Goal: Information Seeking & Learning: Learn about a topic

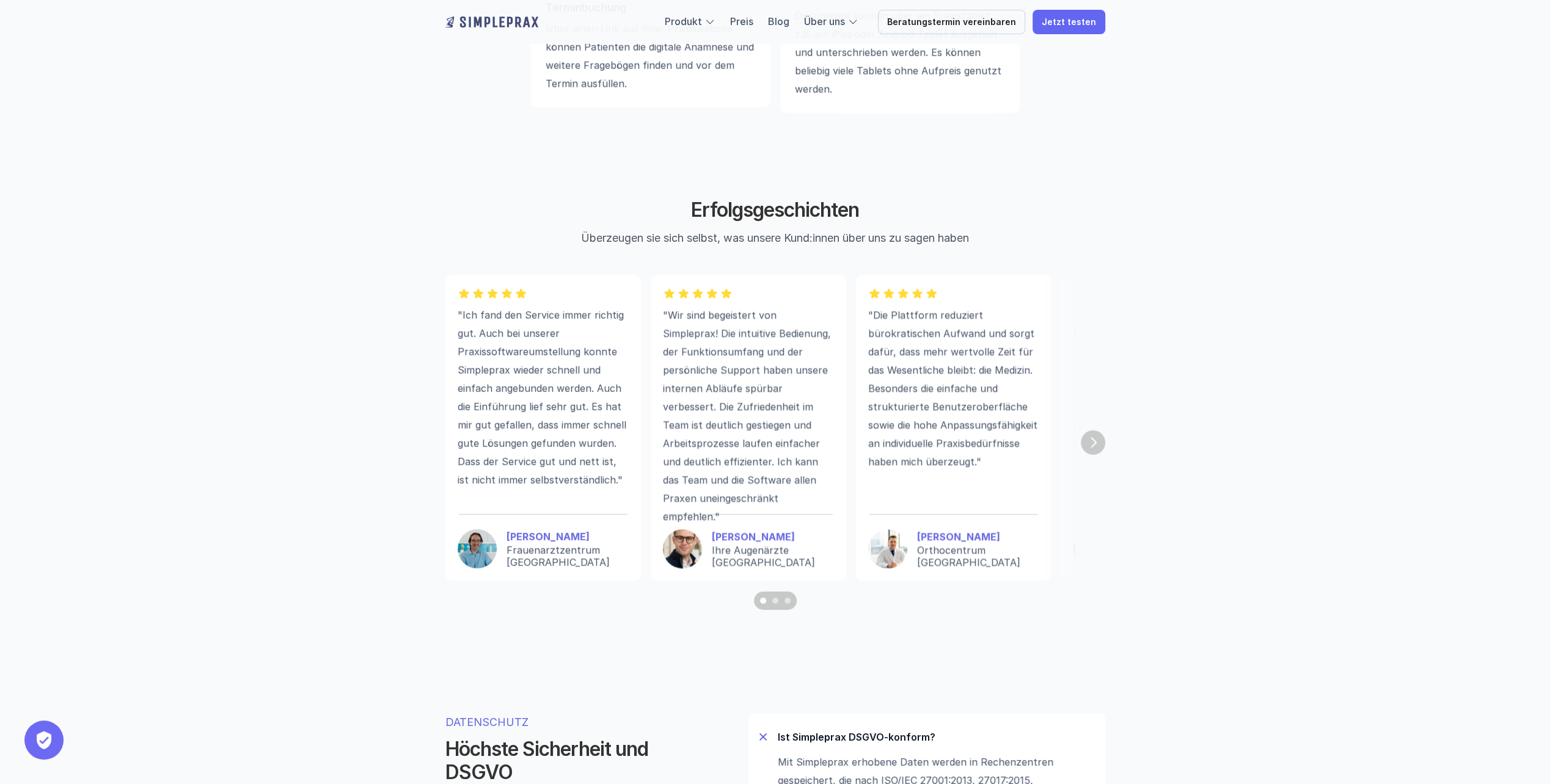
scroll to position [3176, 0]
click at [775, 600] on div "Scroll to page 2" at bounding box center [775, 597] width 6 height 6
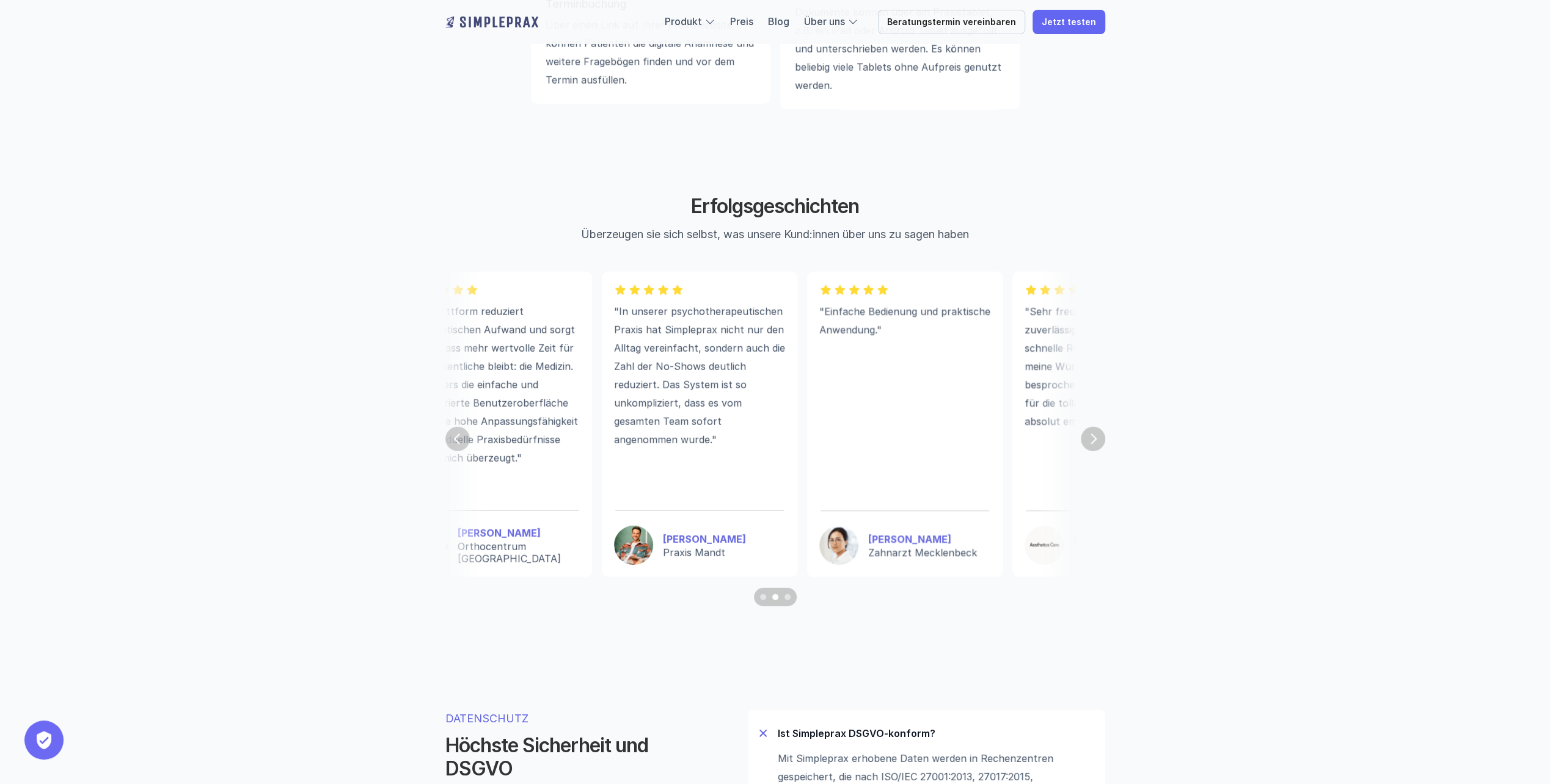
scroll to position [0, 501]
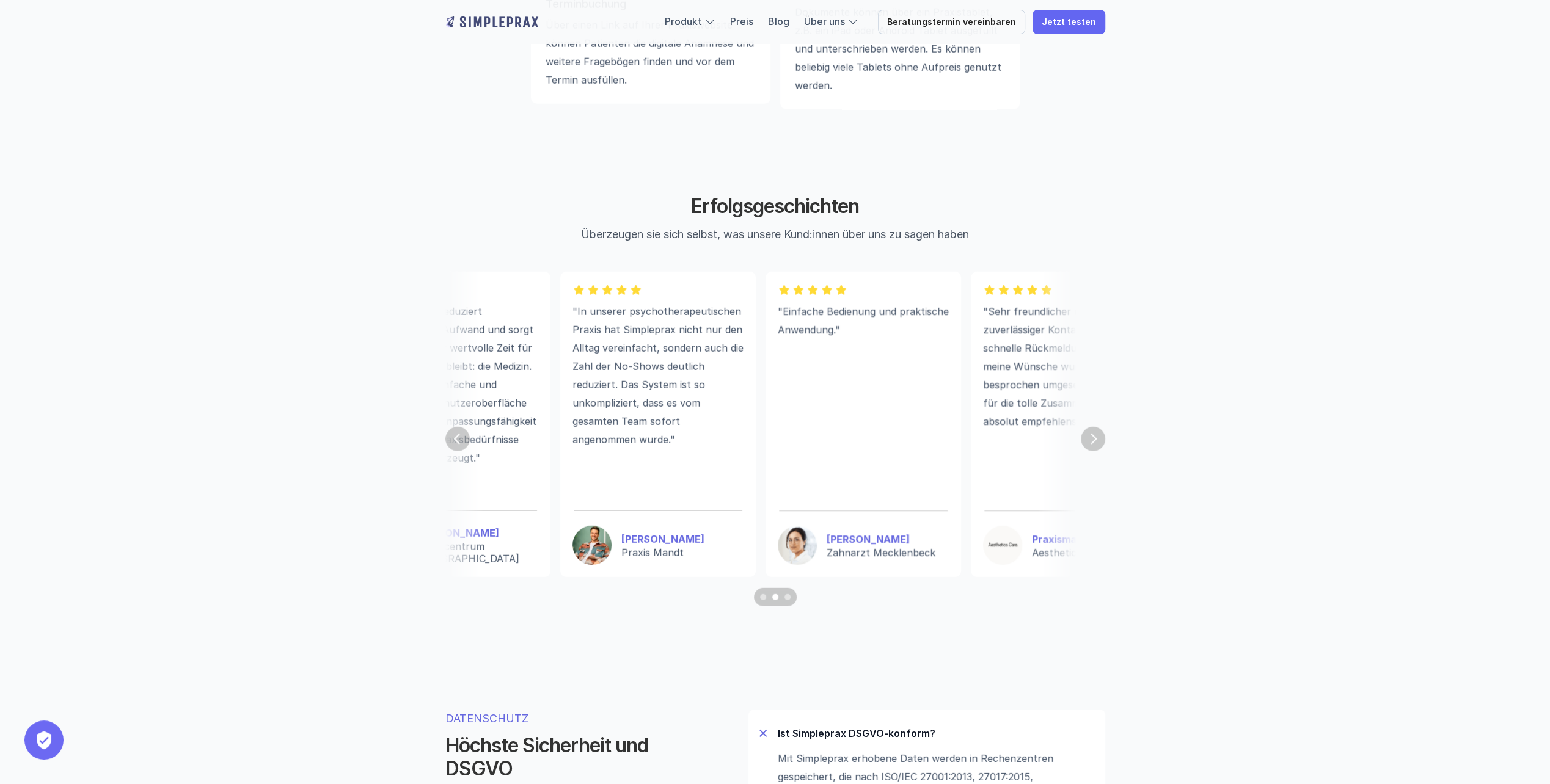
click at [788, 600] on div "Scroll to page 3" at bounding box center [787, 597] width 6 height 6
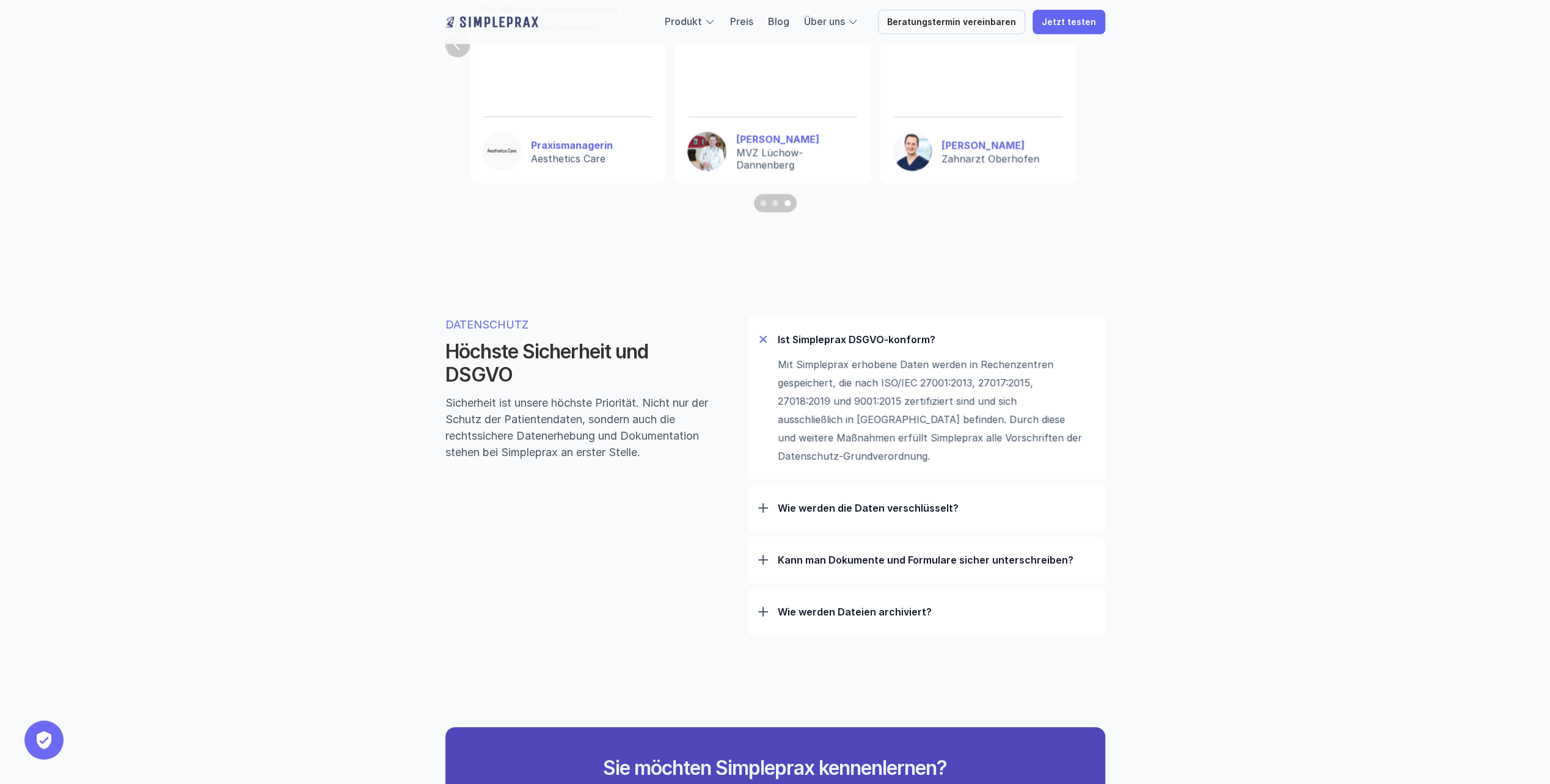
scroll to position [3604, 0]
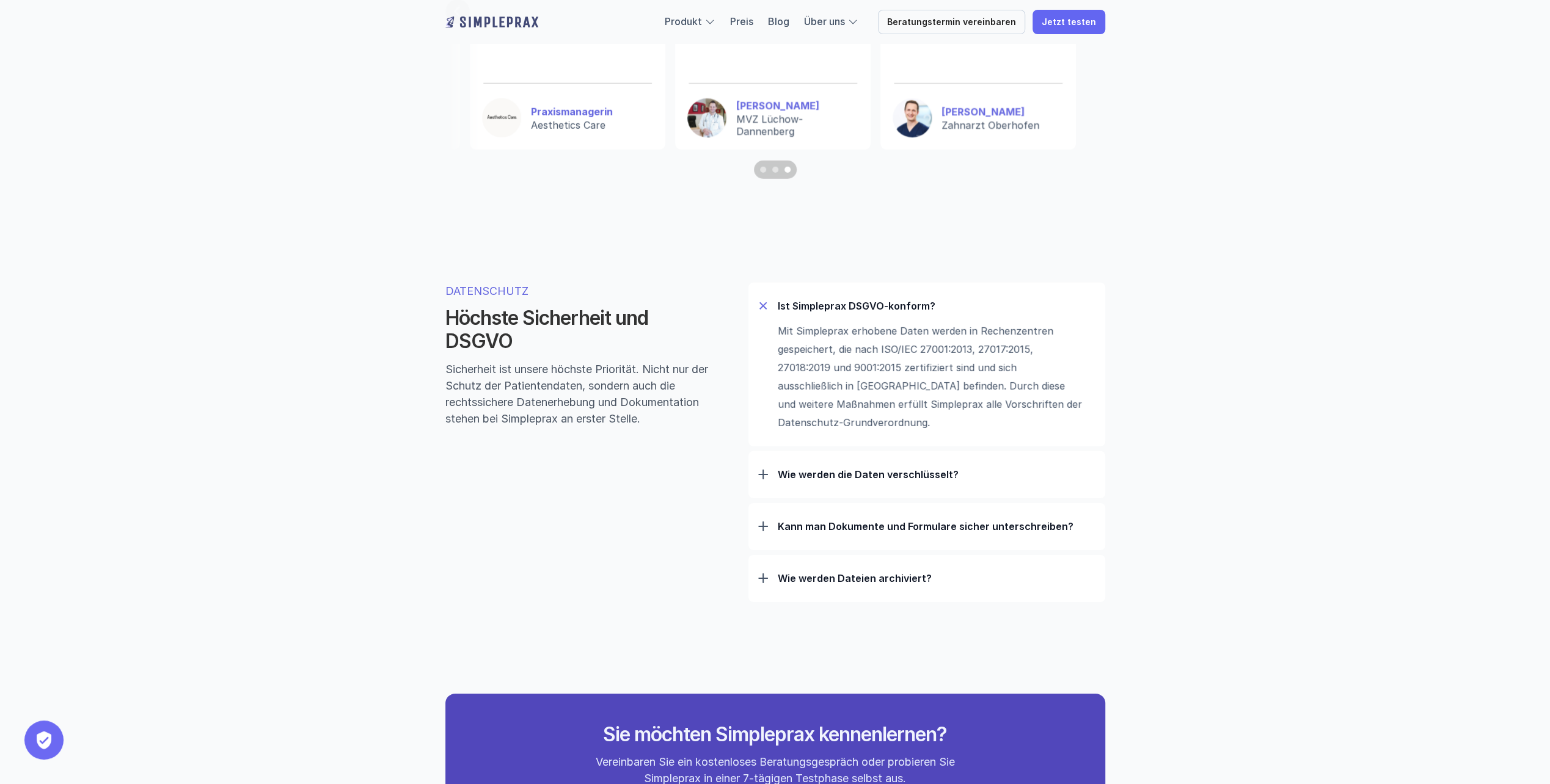
click at [1042, 532] on p "Kann man Dokumente und Formulare sicher unterschreiben?" at bounding box center [937, 526] width 318 height 12
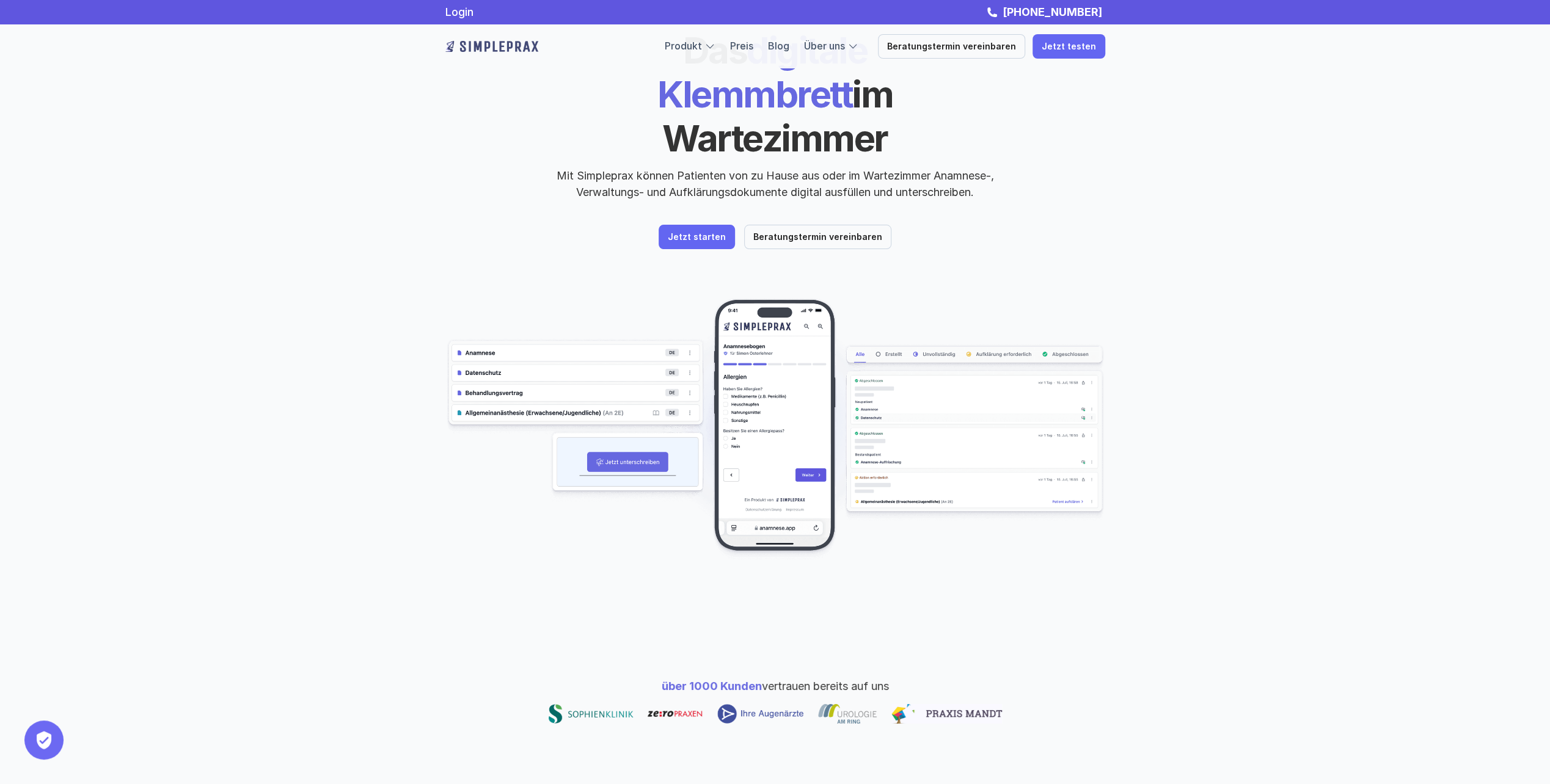
scroll to position [0, 0]
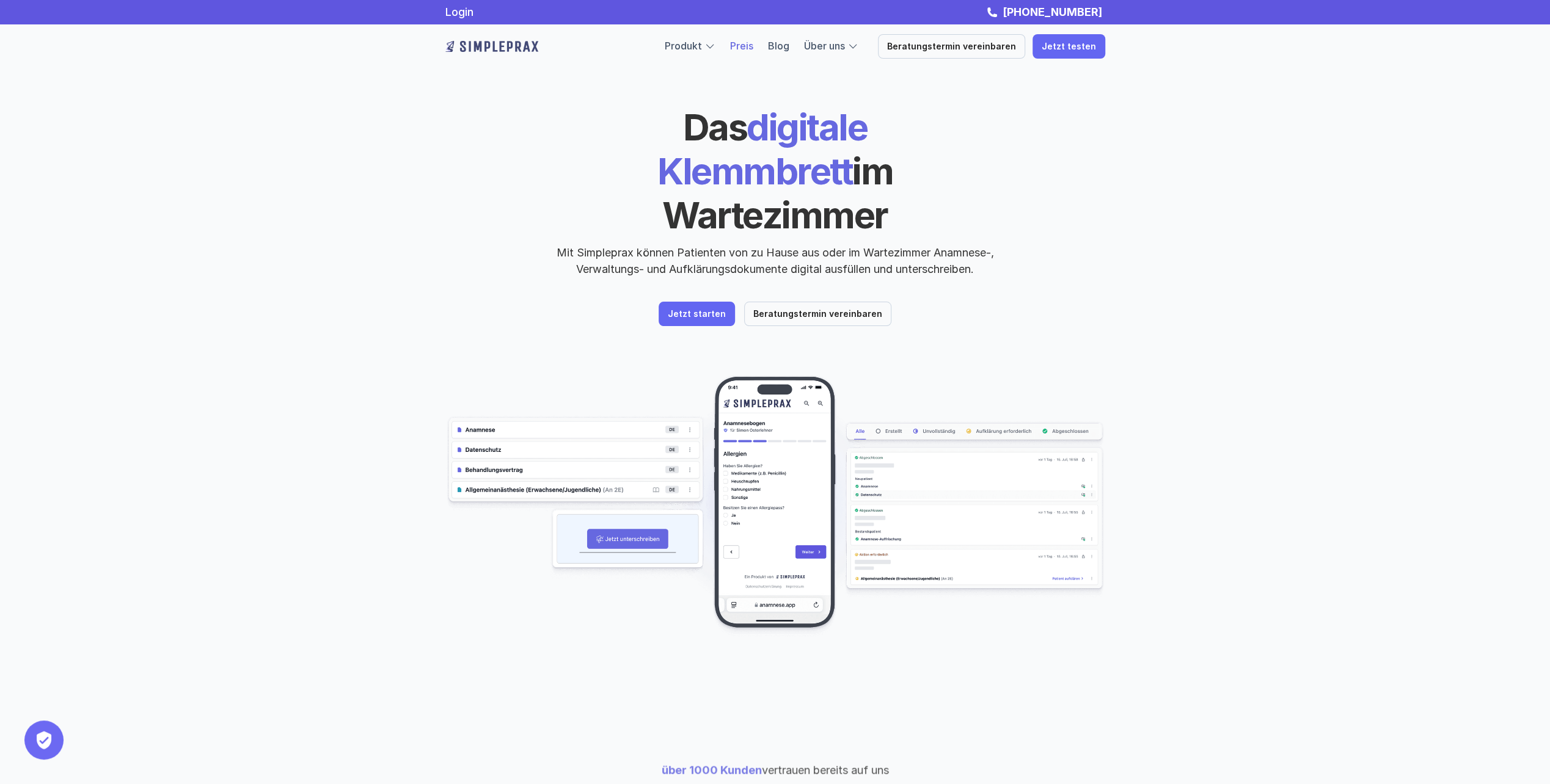
click at [753, 49] on link "Preis" at bounding box center [742, 46] width 23 height 12
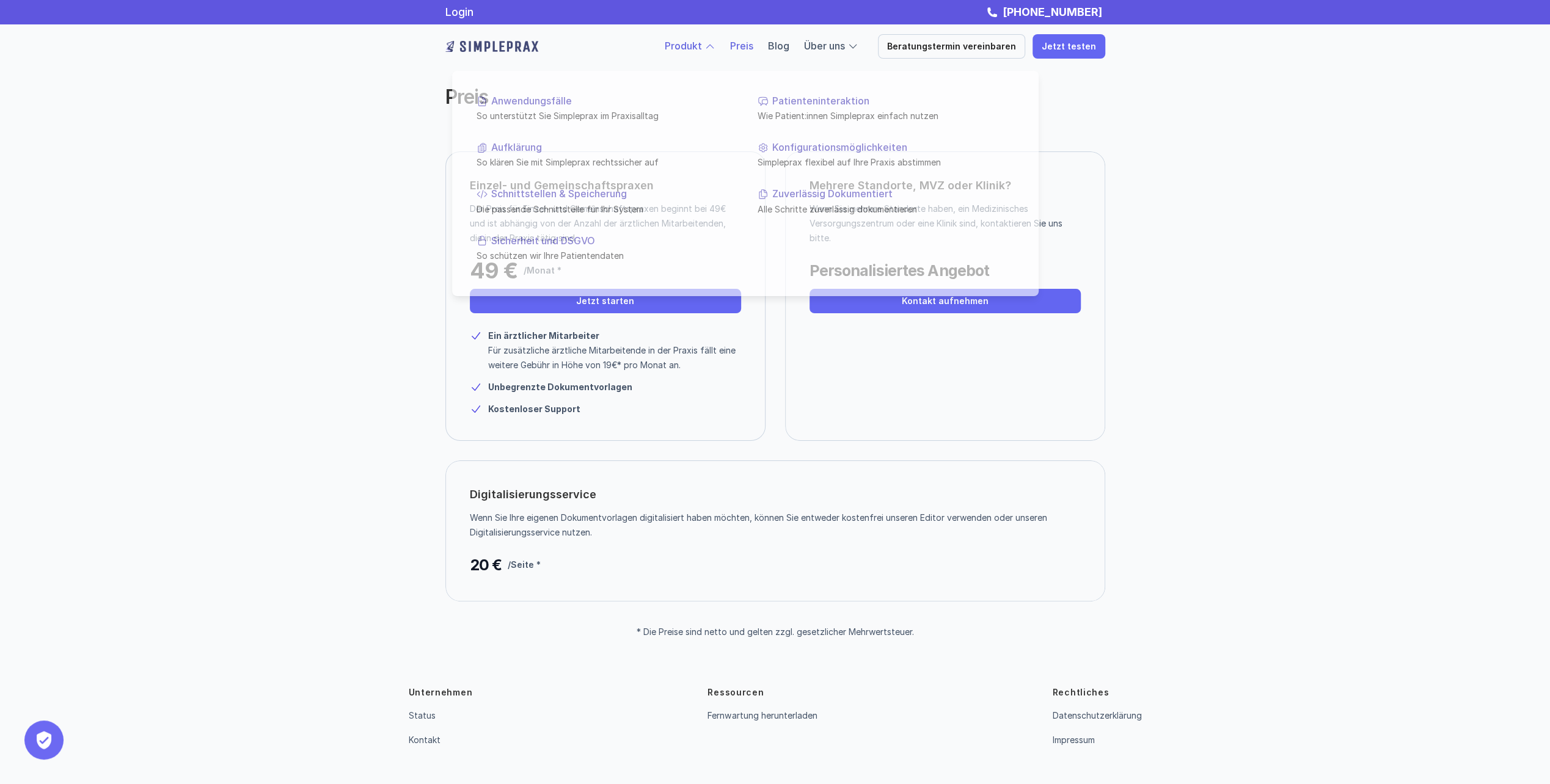
click at [702, 50] on link "Produkt" at bounding box center [683, 46] width 37 height 12
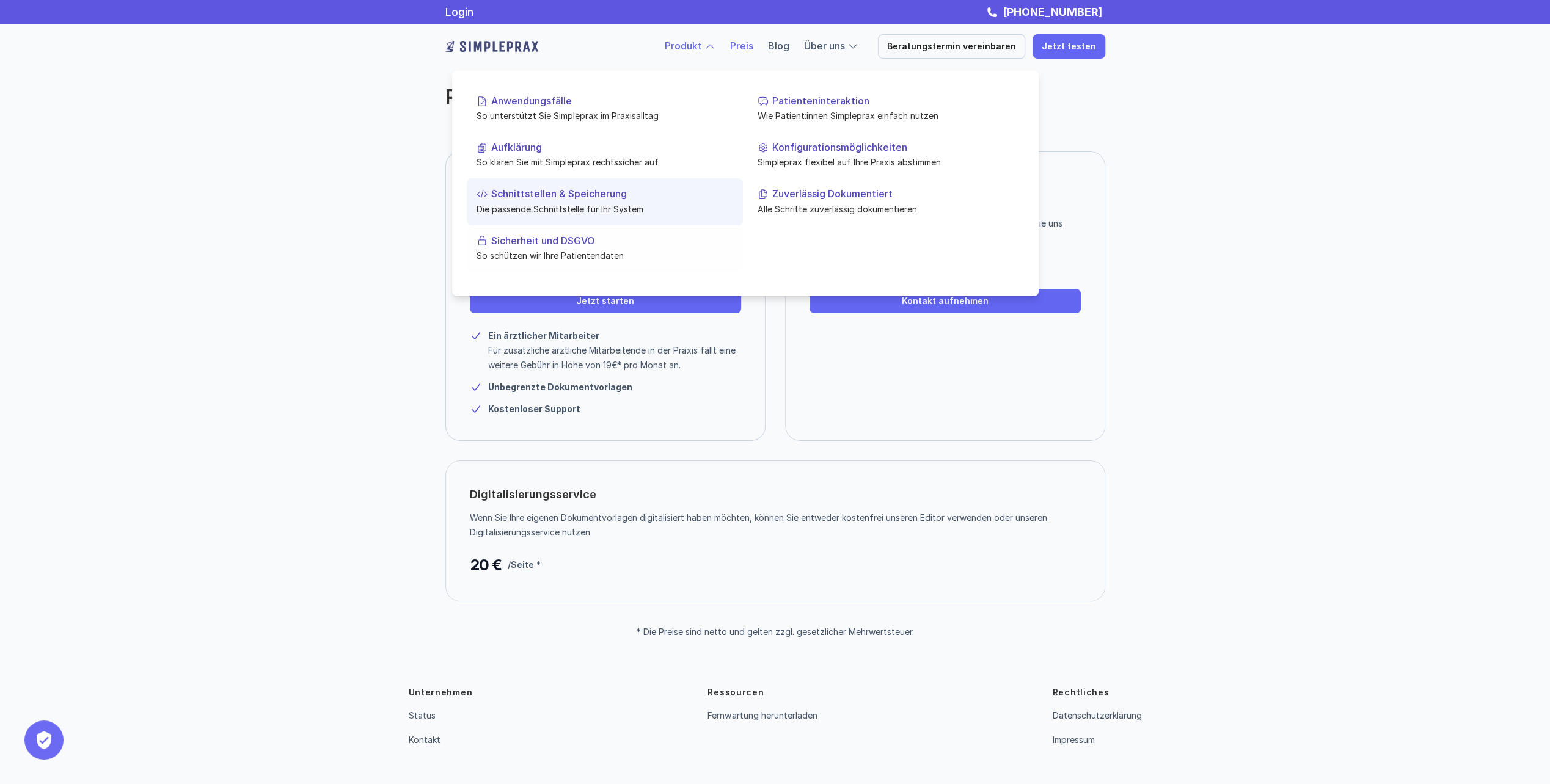
click at [562, 192] on p "Schnittstellen & Speicherung" at bounding box center [611, 194] width 242 height 12
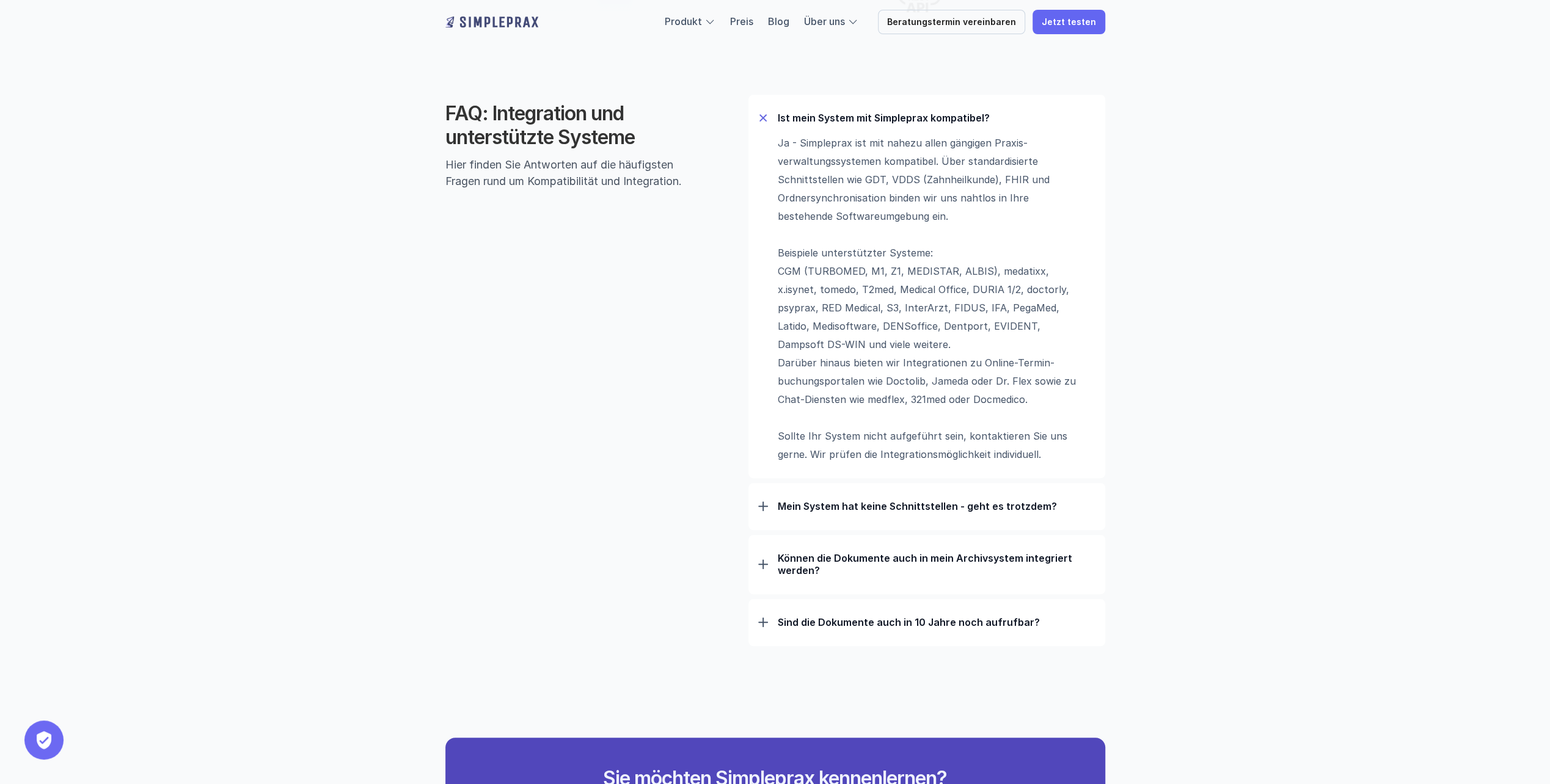
scroll to position [794, 0]
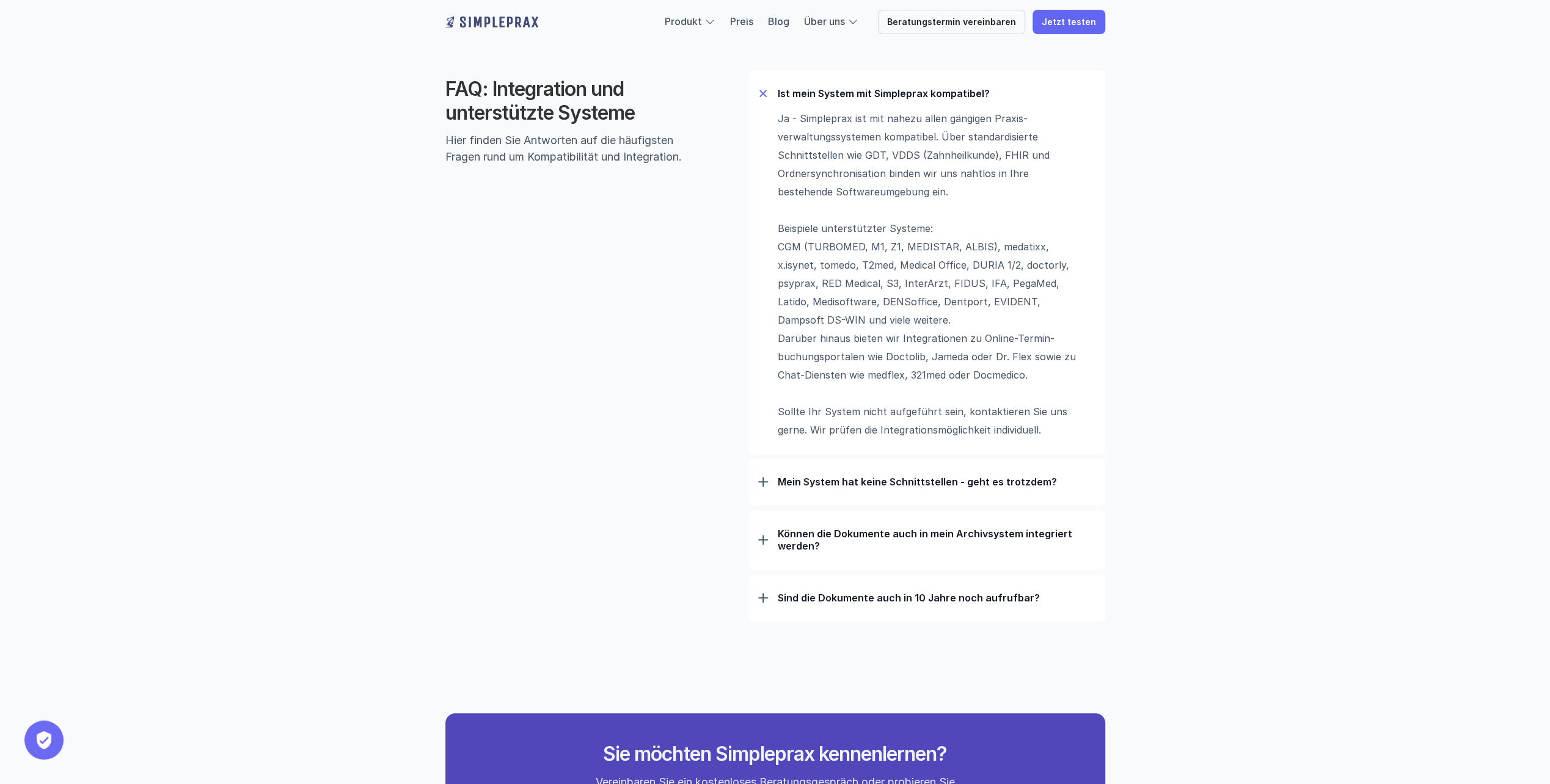
click at [982, 484] on p "Mein System hat keine Schnittstellen - geht es trotzdem?" at bounding box center [937, 482] width 318 height 12
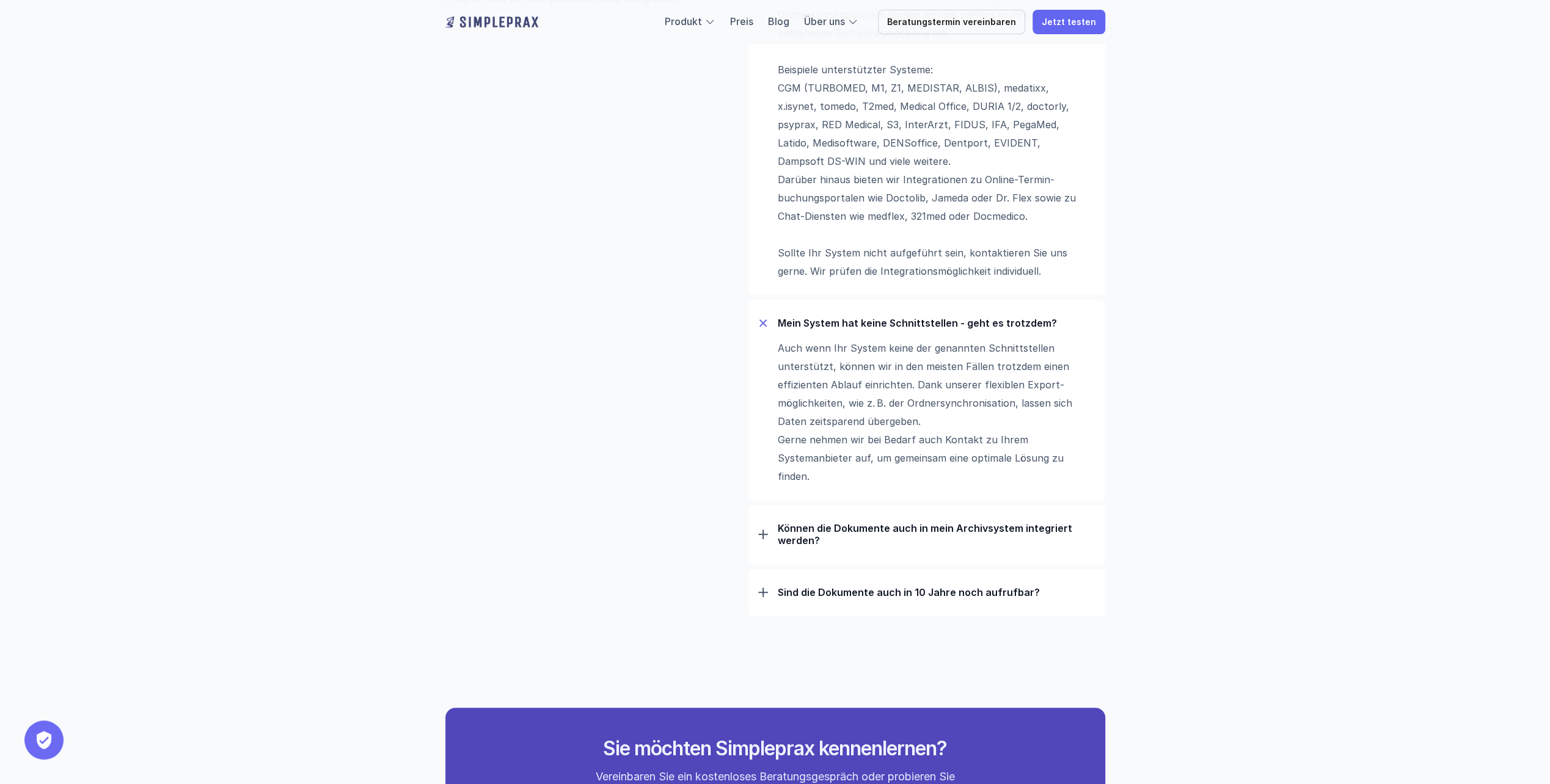
scroll to position [977, 0]
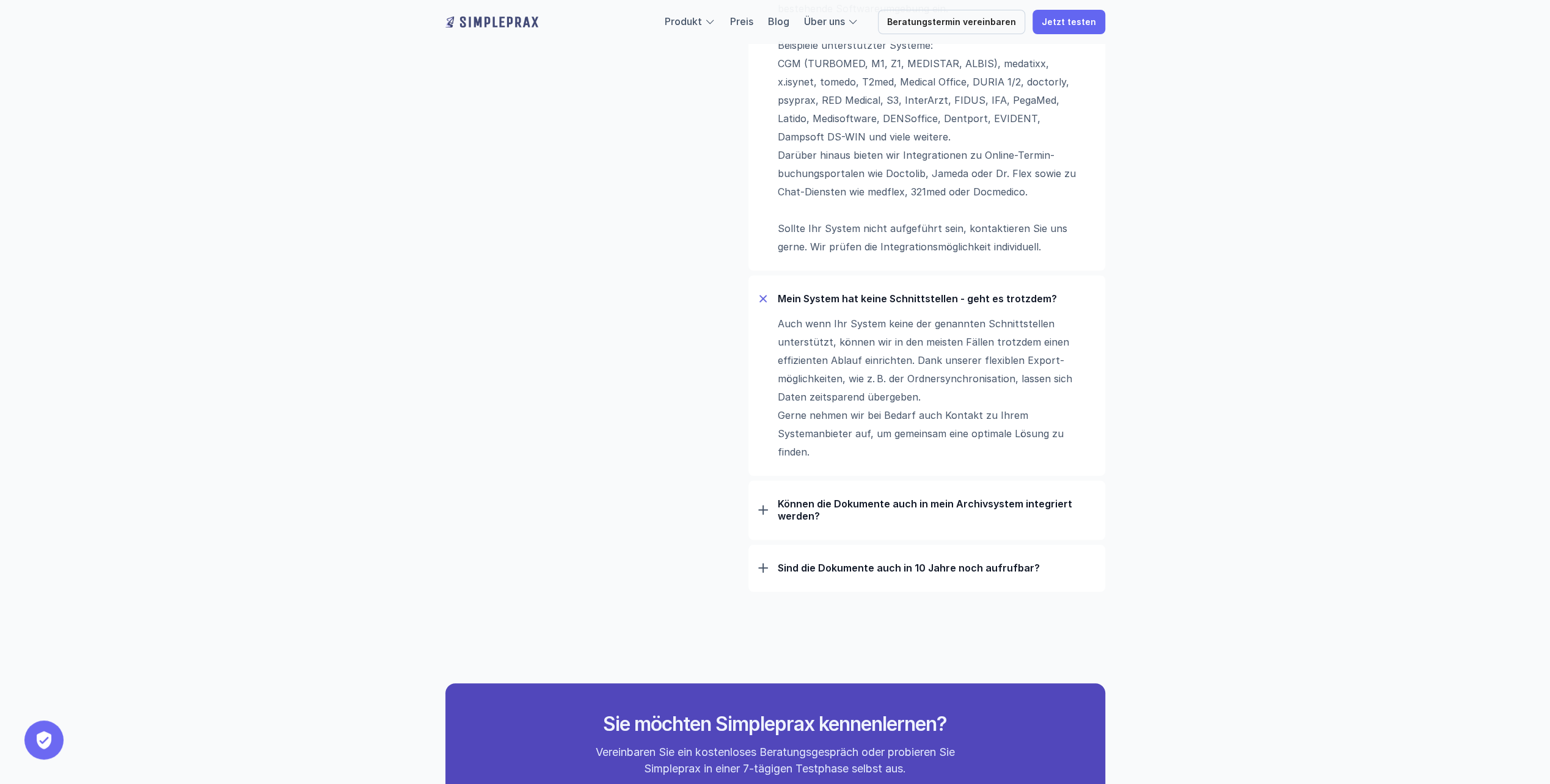
click at [996, 509] on p "Können die Dokumente auch in mein Archivsystem integriert werden?" at bounding box center [937, 510] width 318 height 25
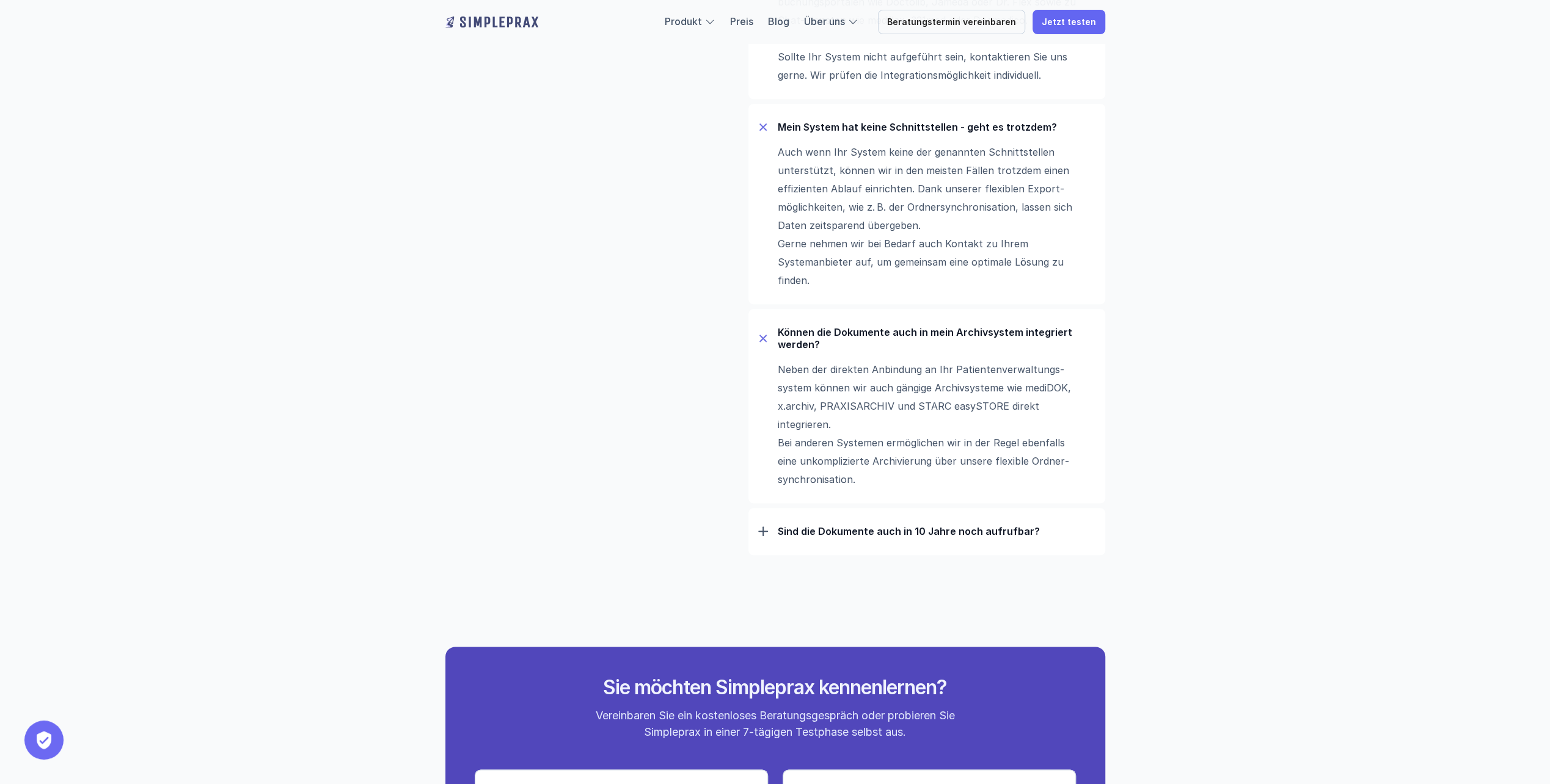
scroll to position [1161, 0]
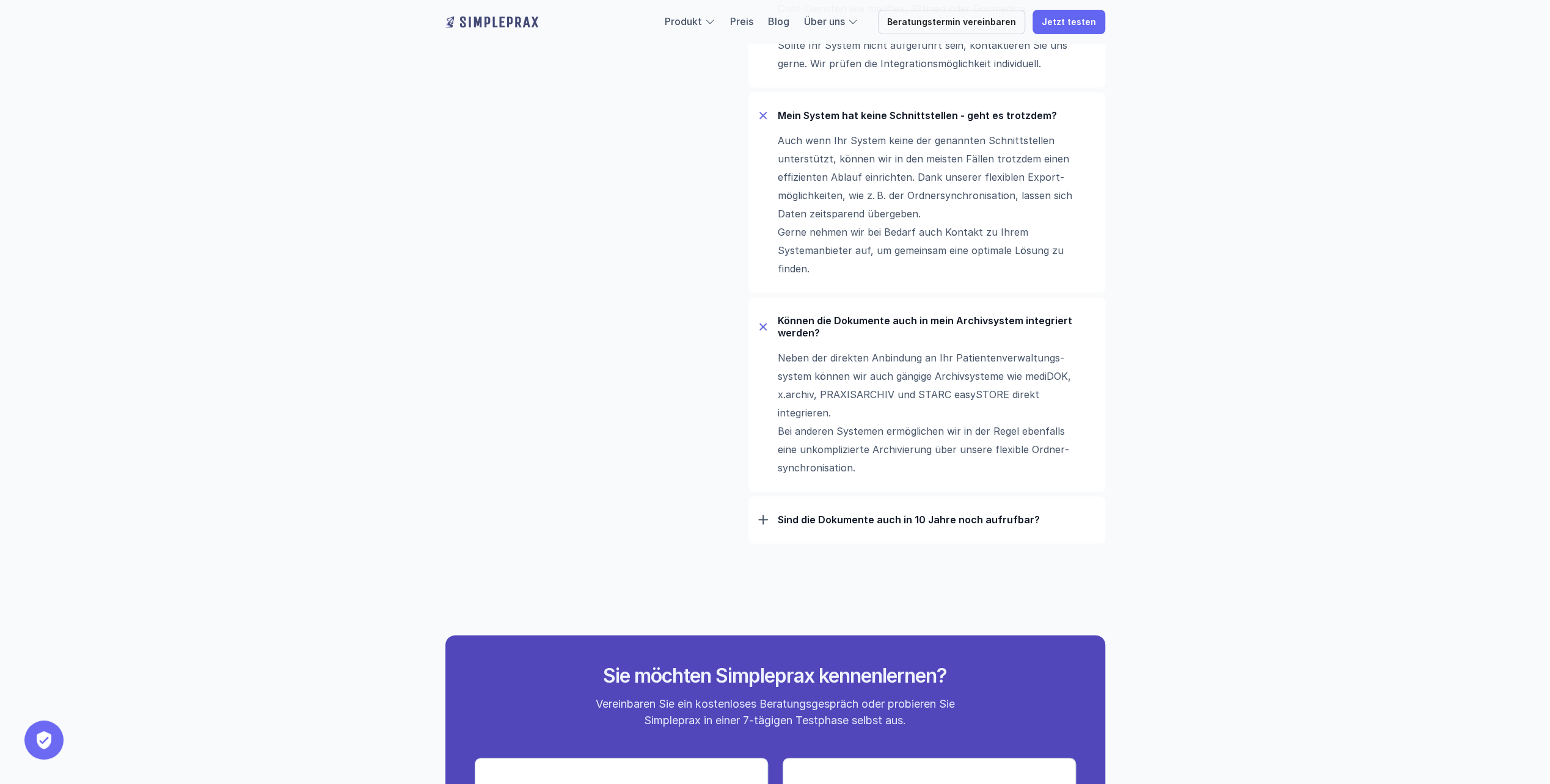
click at [946, 519] on p "Sind die Dokumente auch in 10 Jahre noch aufrufbar?" at bounding box center [937, 520] width 318 height 12
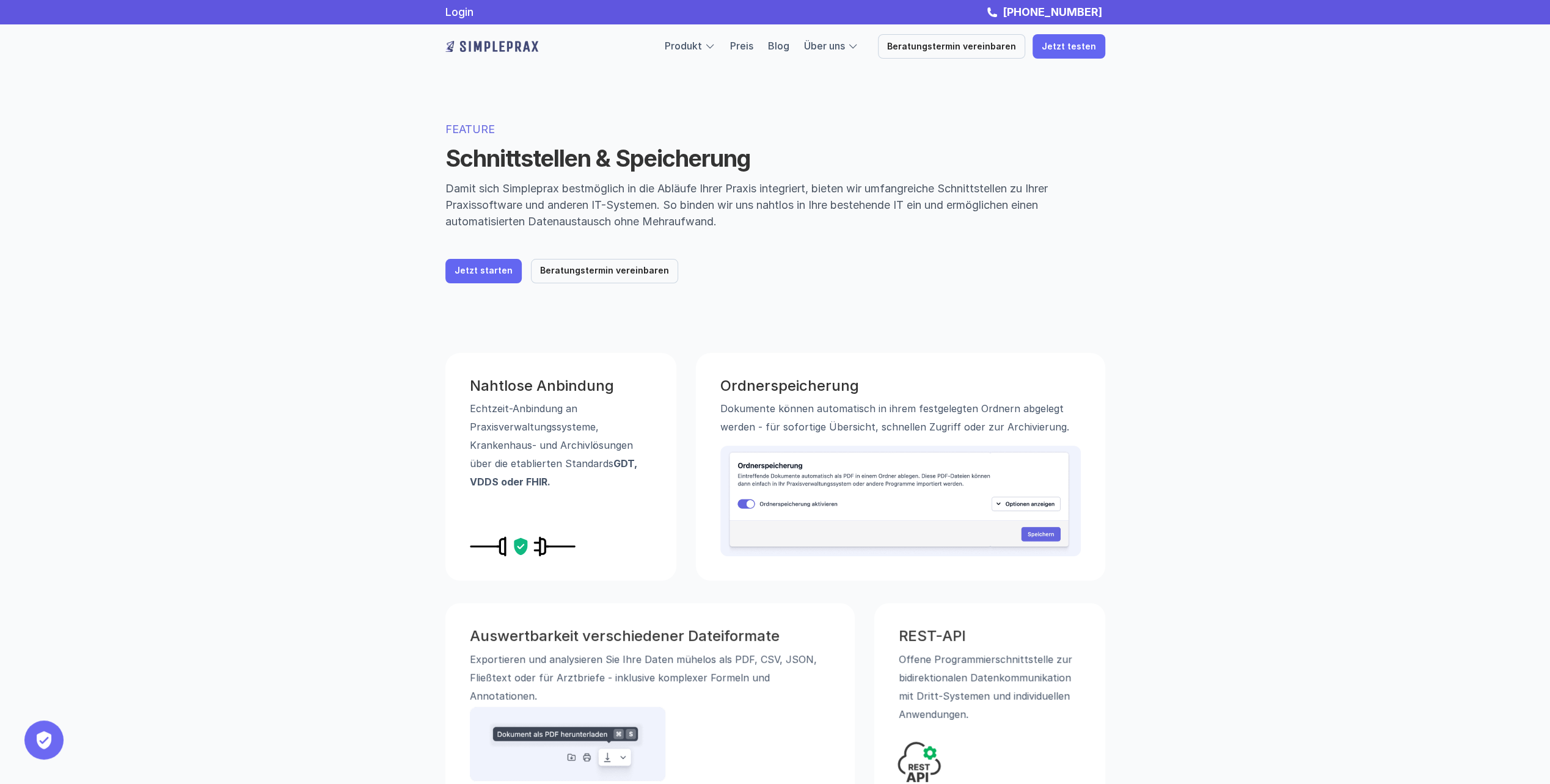
scroll to position [0, 0]
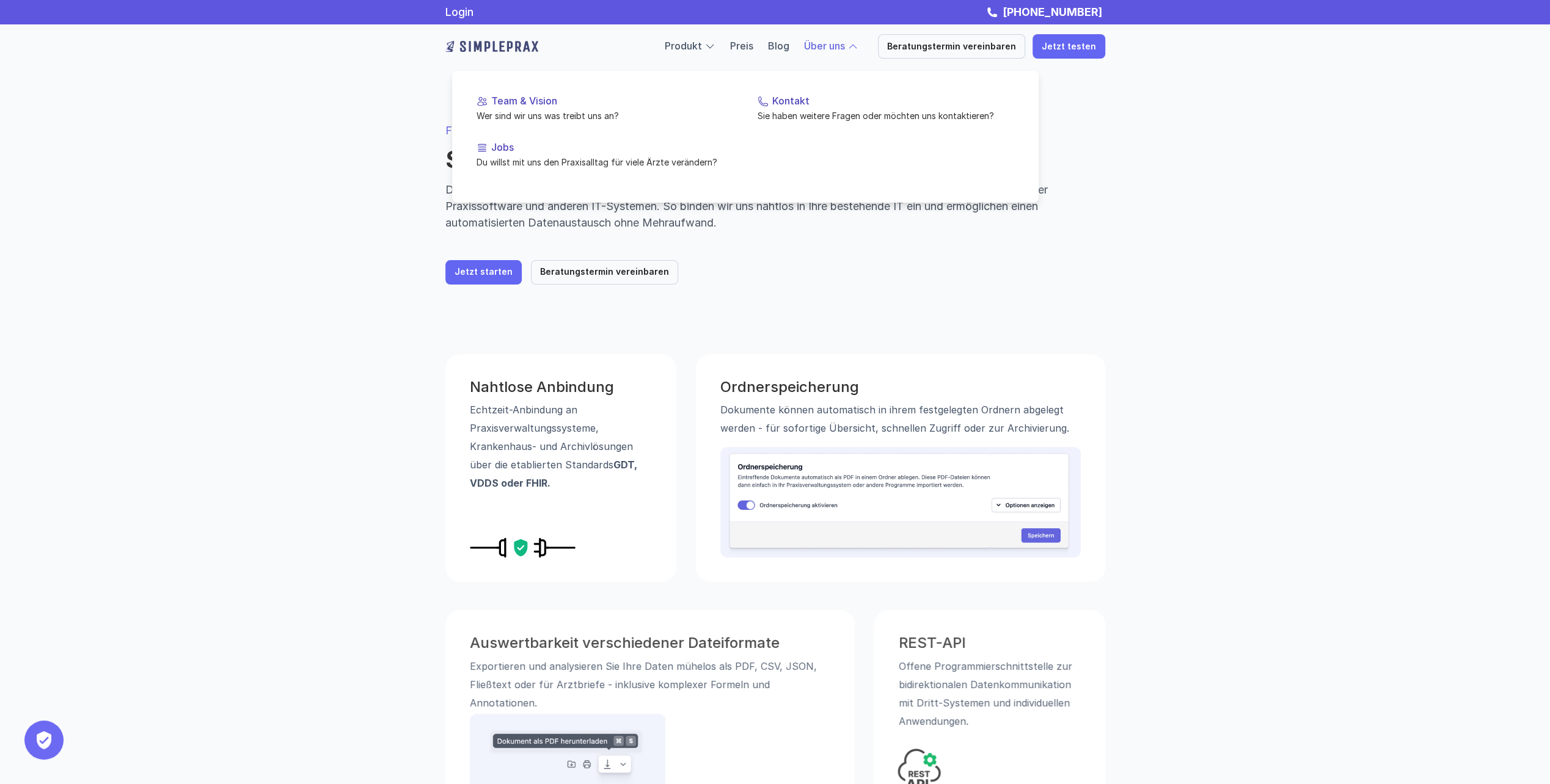
click at [844, 49] on link "Über uns" at bounding box center [824, 46] width 41 height 12
click at [501, 107] on link "Team & Vision Wer sind wir uns was treibt uns an?" at bounding box center [605, 109] width 276 height 46
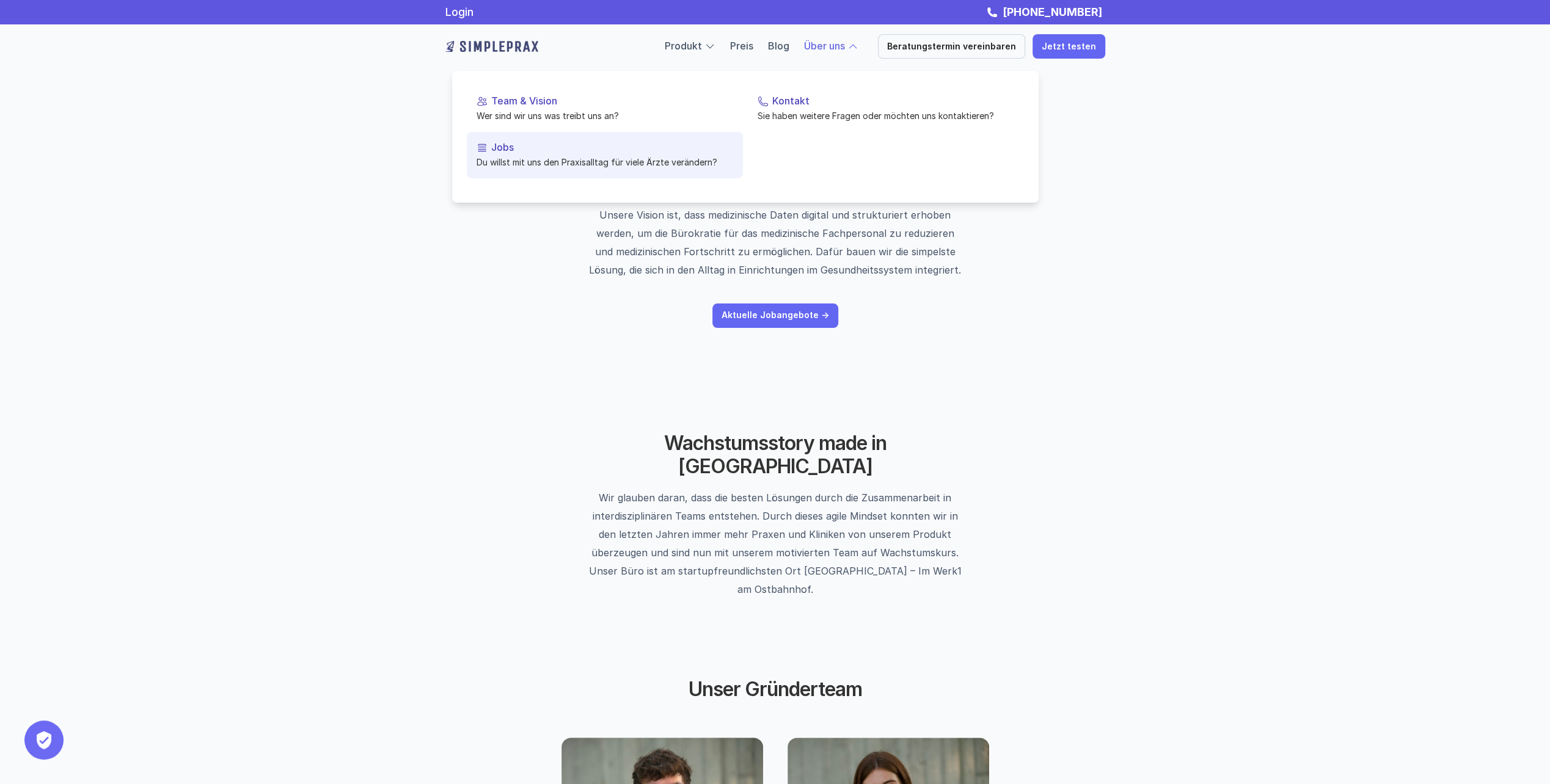
click at [533, 155] on link "Jobs Du willst mit uns den Praxisalltag für viele Ärzte verändern?" at bounding box center [605, 155] width 276 height 46
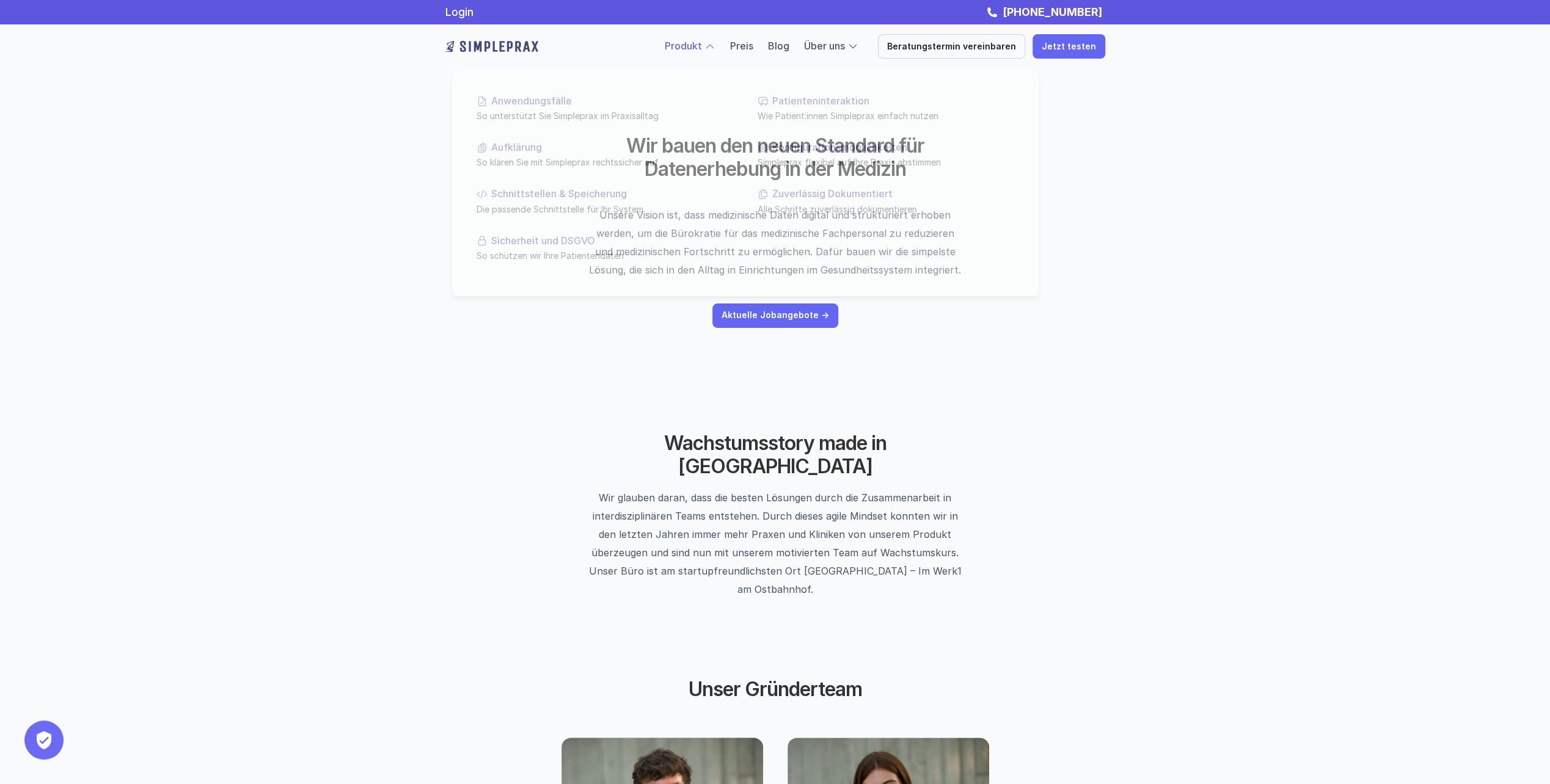
click at [702, 46] on link "Produkt" at bounding box center [683, 46] width 37 height 12
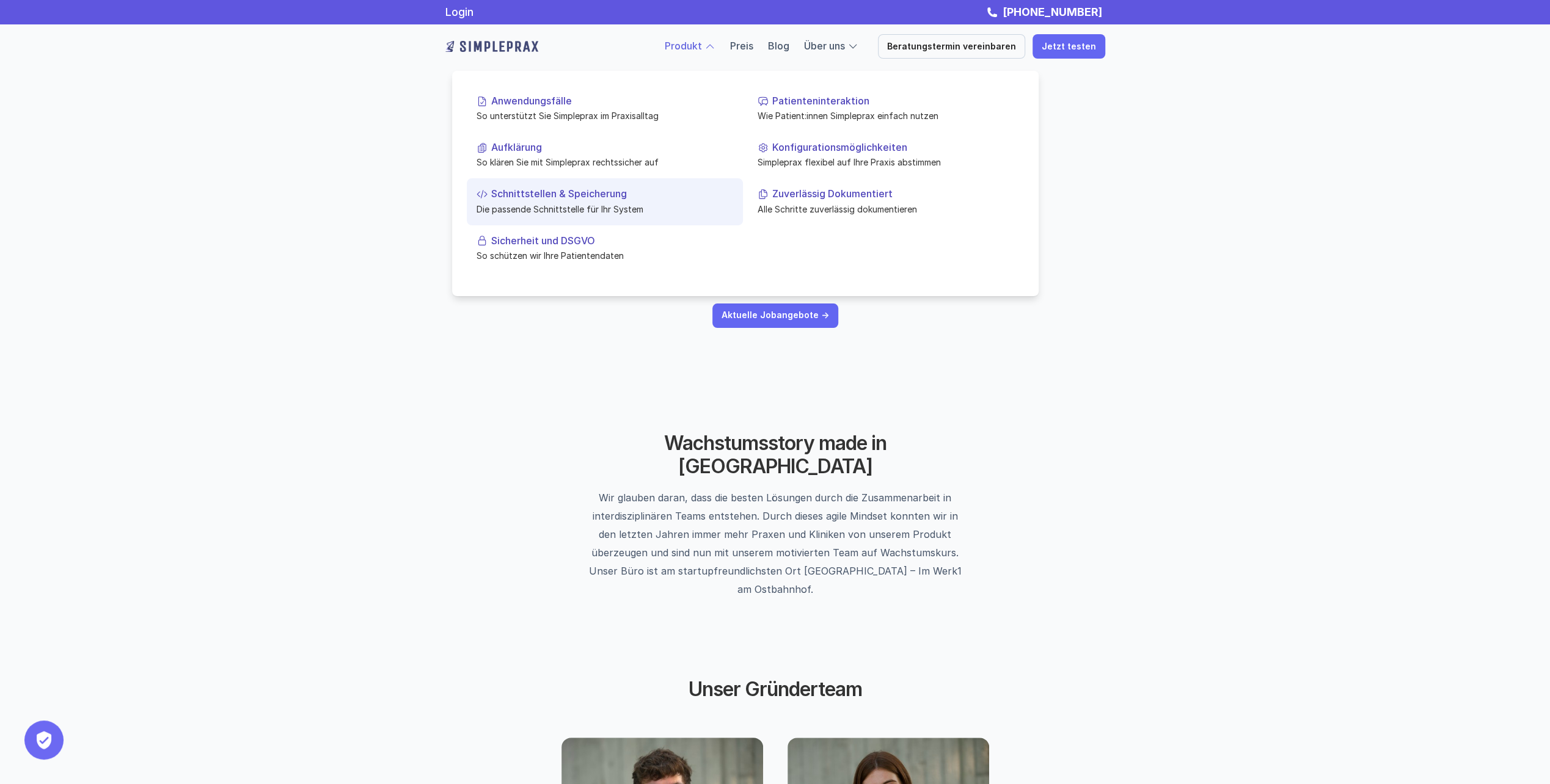
click at [590, 199] on p "Schnittstellen & Speicherung" at bounding box center [611, 194] width 242 height 12
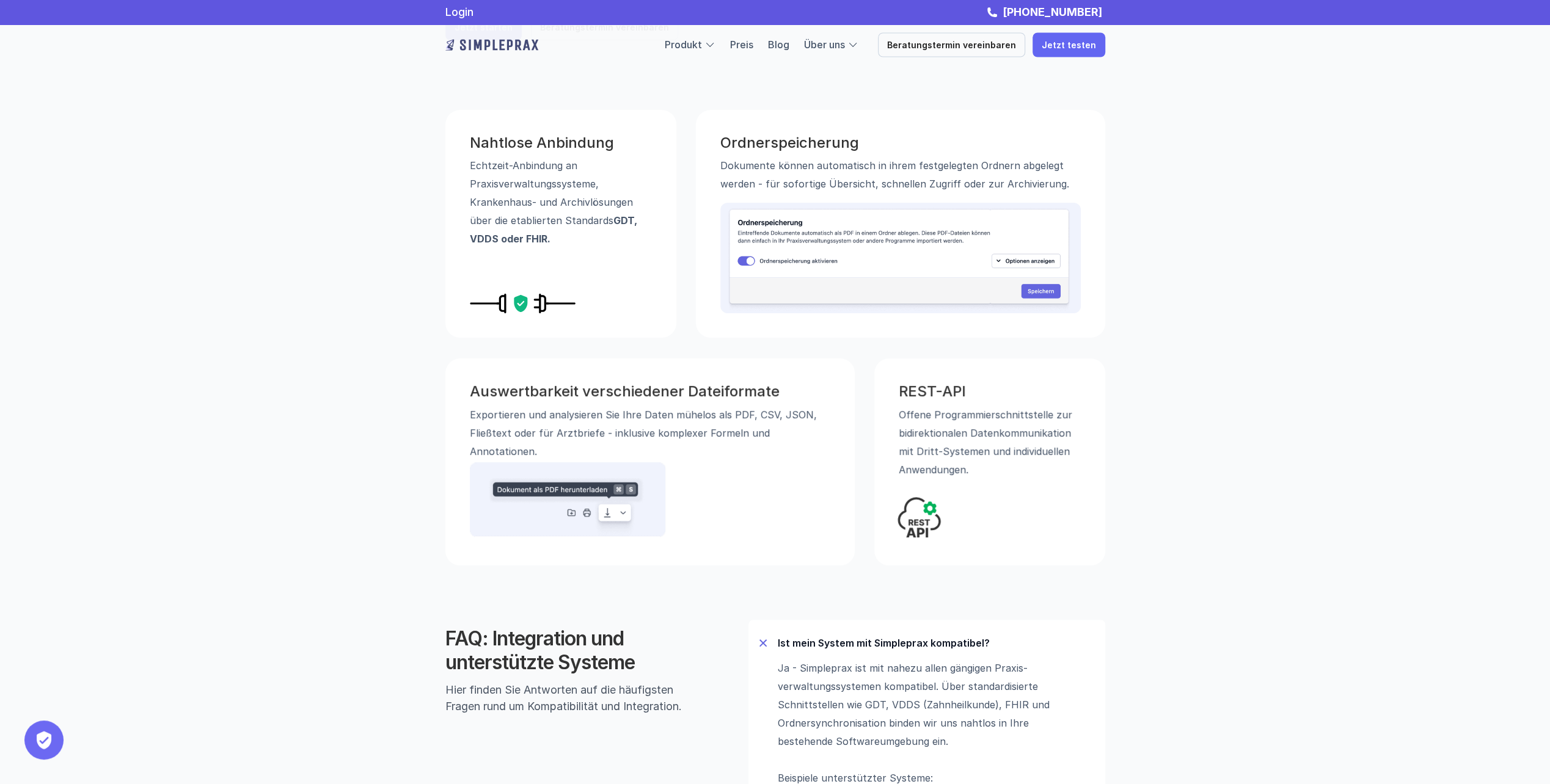
scroll to position [245, 0]
